Goal: Task Accomplishment & Management: Use online tool/utility

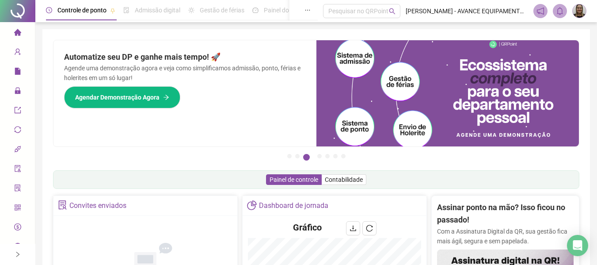
scroll to position [88, 0]
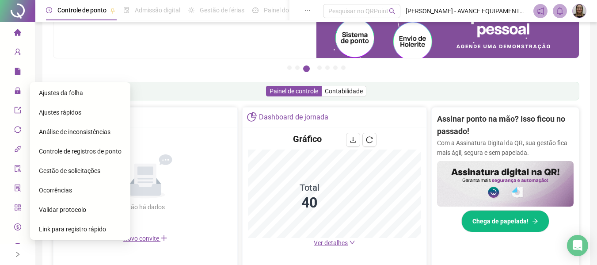
click at [88, 171] on span "Gestão de solicitações" at bounding box center [69, 170] width 61 height 7
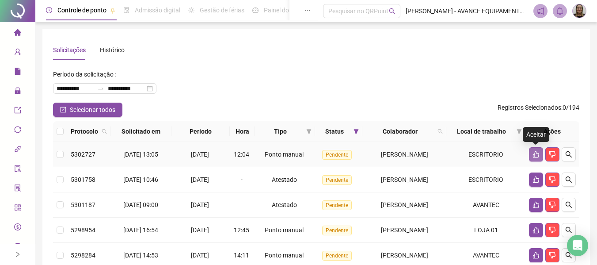
click at [531, 155] on button "button" at bounding box center [536, 154] width 14 height 14
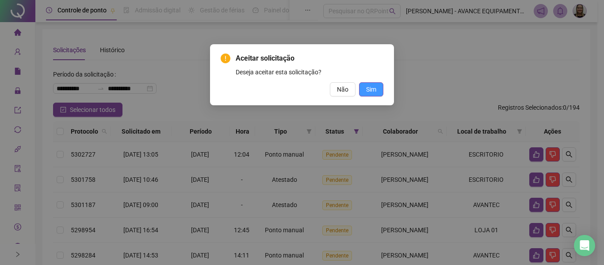
click at [373, 89] on span "Sim" at bounding box center [371, 89] width 10 height 10
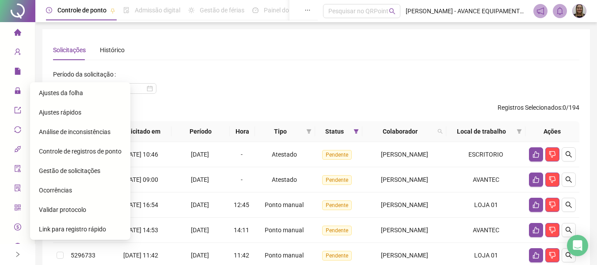
click at [71, 93] on span "Ajustes da folha" at bounding box center [61, 92] width 44 height 7
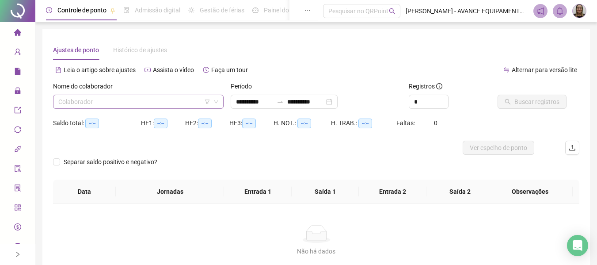
type input "**********"
click at [149, 98] on input "search" at bounding box center [134, 101] width 152 height 13
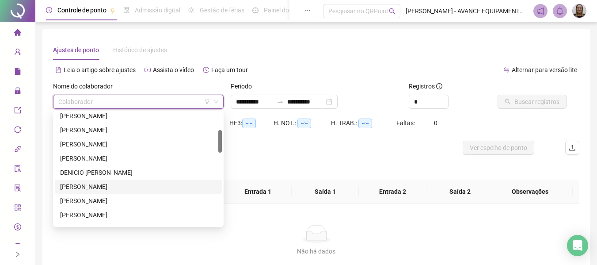
scroll to position [177, 0]
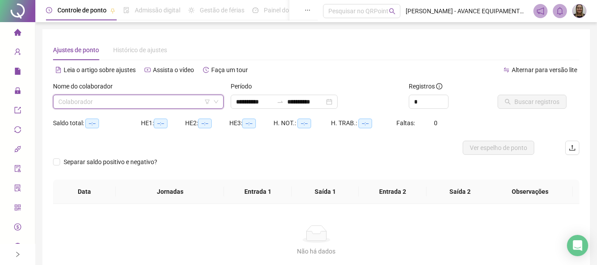
click at [157, 99] on input "search" at bounding box center [134, 101] width 152 height 13
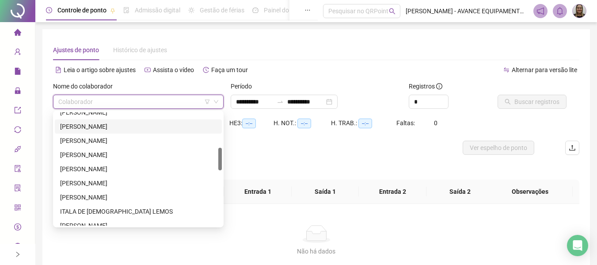
scroll to position [44, 0]
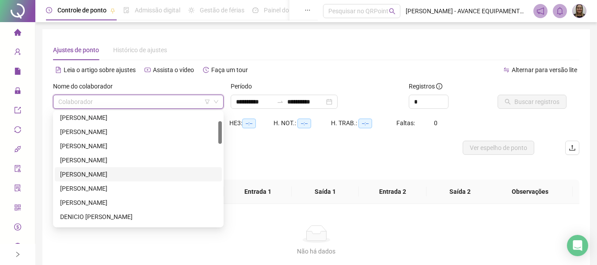
click at [103, 175] on div "[PERSON_NAME]" at bounding box center [138, 174] width 157 height 10
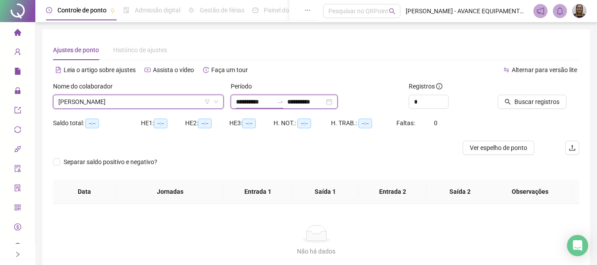
click at [262, 104] on input "**********" at bounding box center [254, 102] width 37 height 10
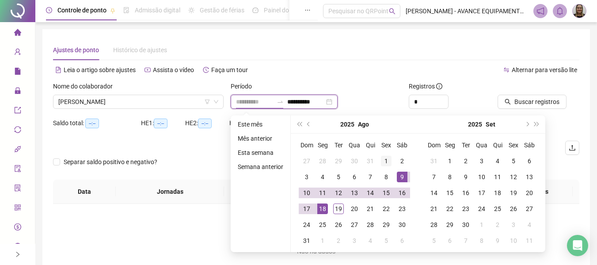
type input "**********"
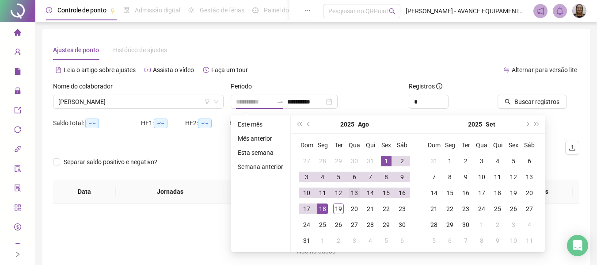
click at [386, 158] on div "1" at bounding box center [386, 161] width 11 height 11
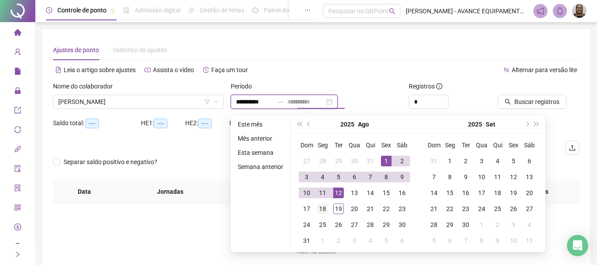
type input "**********"
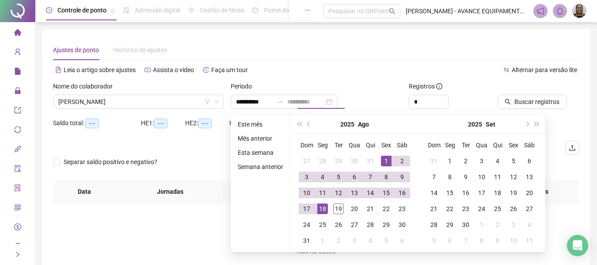
click at [325, 206] on div "18" at bounding box center [322, 208] width 11 height 11
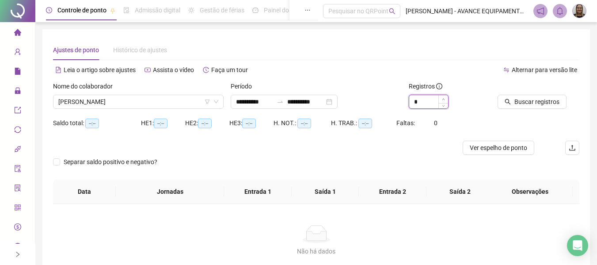
type input "*"
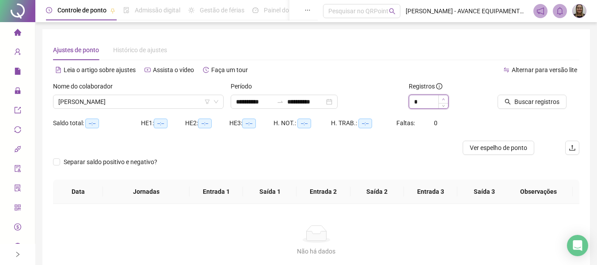
click at [447, 95] on span "Increase Value" at bounding box center [444, 99] width 10 height 8
click at [516, 97] on span "Buscar registros" at bounding box center [537, 102] width 45 height 10
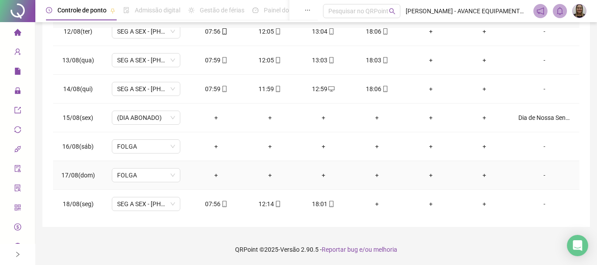
scroll to position [328, 0]
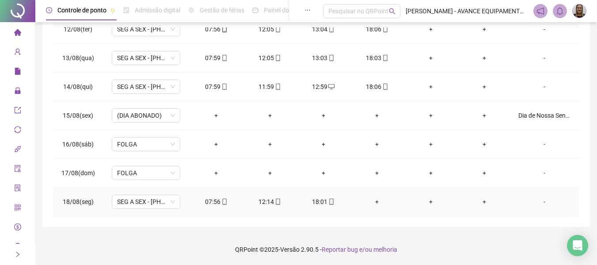
click at [371, 199] on div "+" at bounding box center [377, 202] width 39 height 10
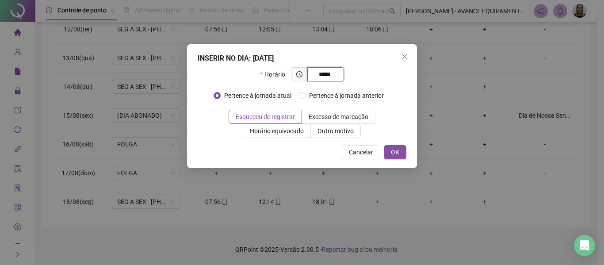
type input "*****"
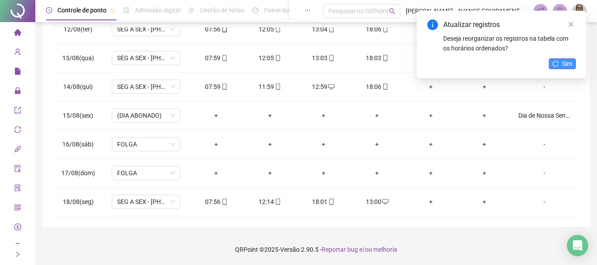
click at [559, 65] on icon "reload" at bounding box center [556, 64] width 6 height 6
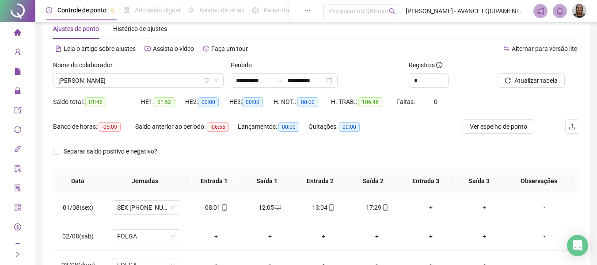
scroll to position [0, 0]
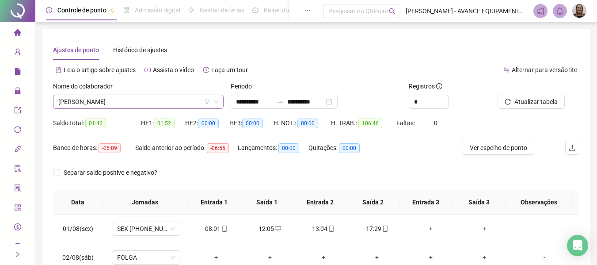
click at [161, 105] on span "[PERSON_NAME]" at bounding box center [138, 101] width 160 height 13
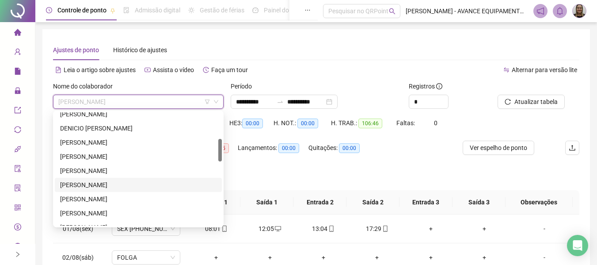
scroll to position [177, 0]
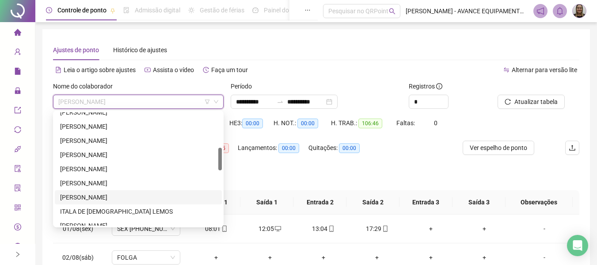
click at [109, 195] on div "[PERSON_NAME]" at bounding box center [138, 197] width 157 height 10
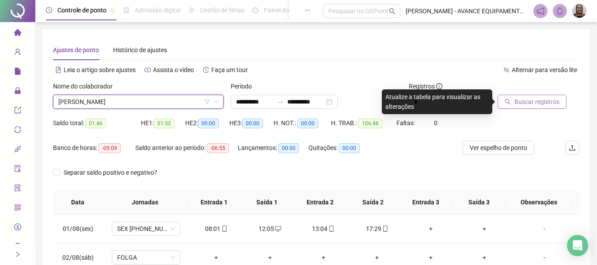
click at [550, 106] on span "Buscar registros" at bounding box center [537, 102] width 45 height 10
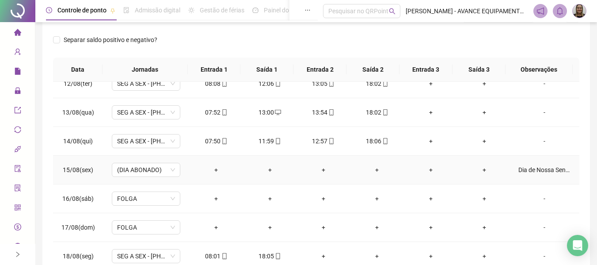
scroll to position [187, 0]
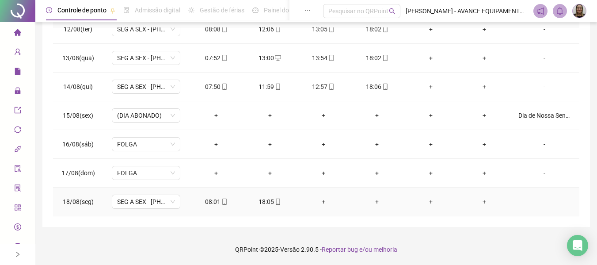
click at [319, 202] on div "+" at bounding box center [323, 202] width 39 height 10
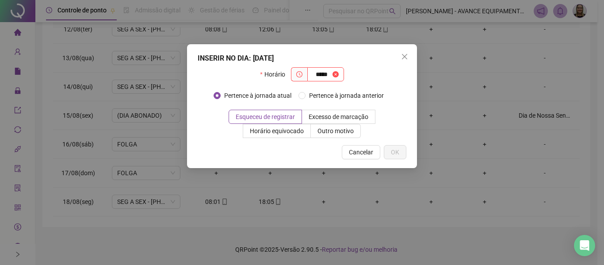
type input "*****"
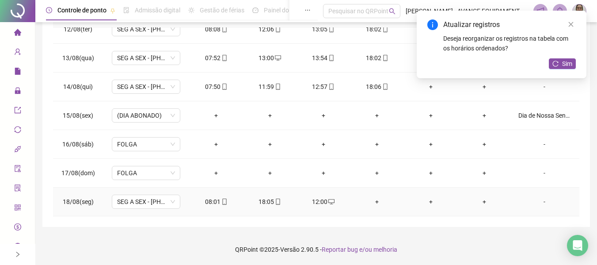
click at [374, 200] on div "+" at bounding box center [377, 202] width 39 height 10
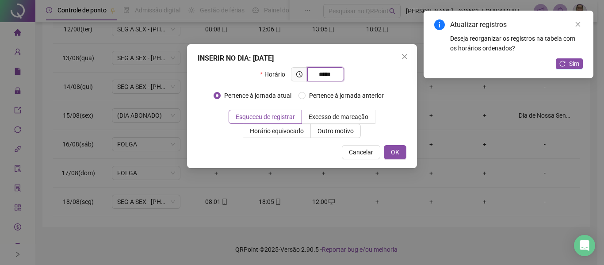
type input "*****"
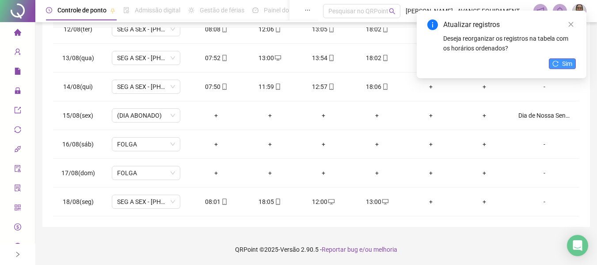
click at [561, 63] on button "Sim" at bounding box center [562, 63] width 27 height 11
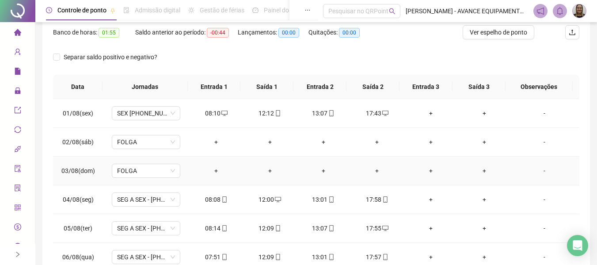
scroll to position [0, 0]
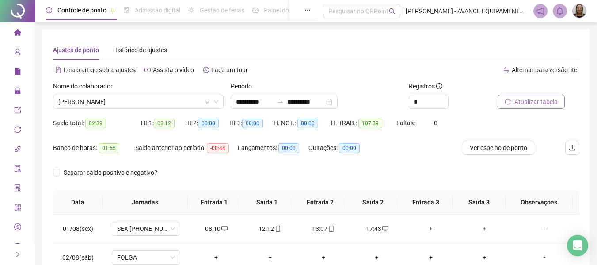
click at [522, 105] on span "Atualizar tabela" at bounding box center [536, 102] width 43 height 10
click at [14, 34] on icon "home" at bounding box center [17, 32] width 7 height 7
